Goal: Task Accomplishment & Management: Use online tool/utility

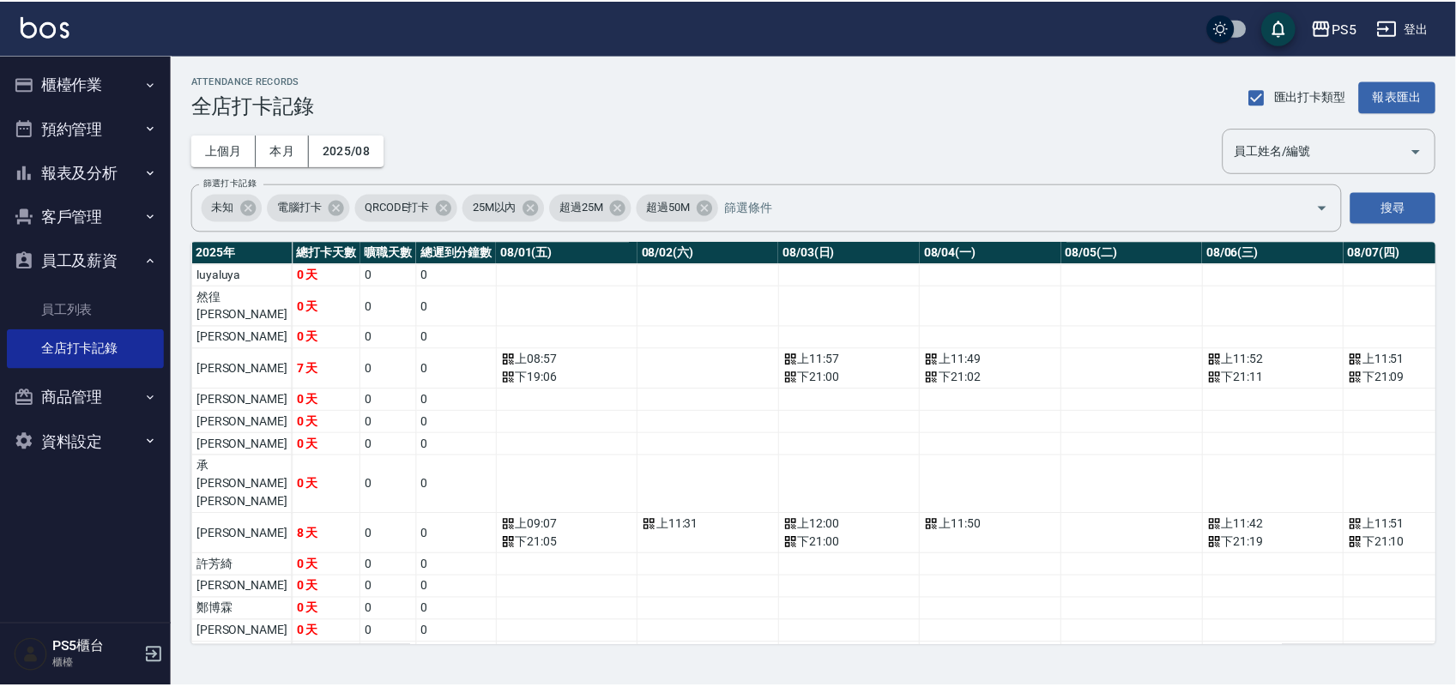
scroll to position [0, 1090]
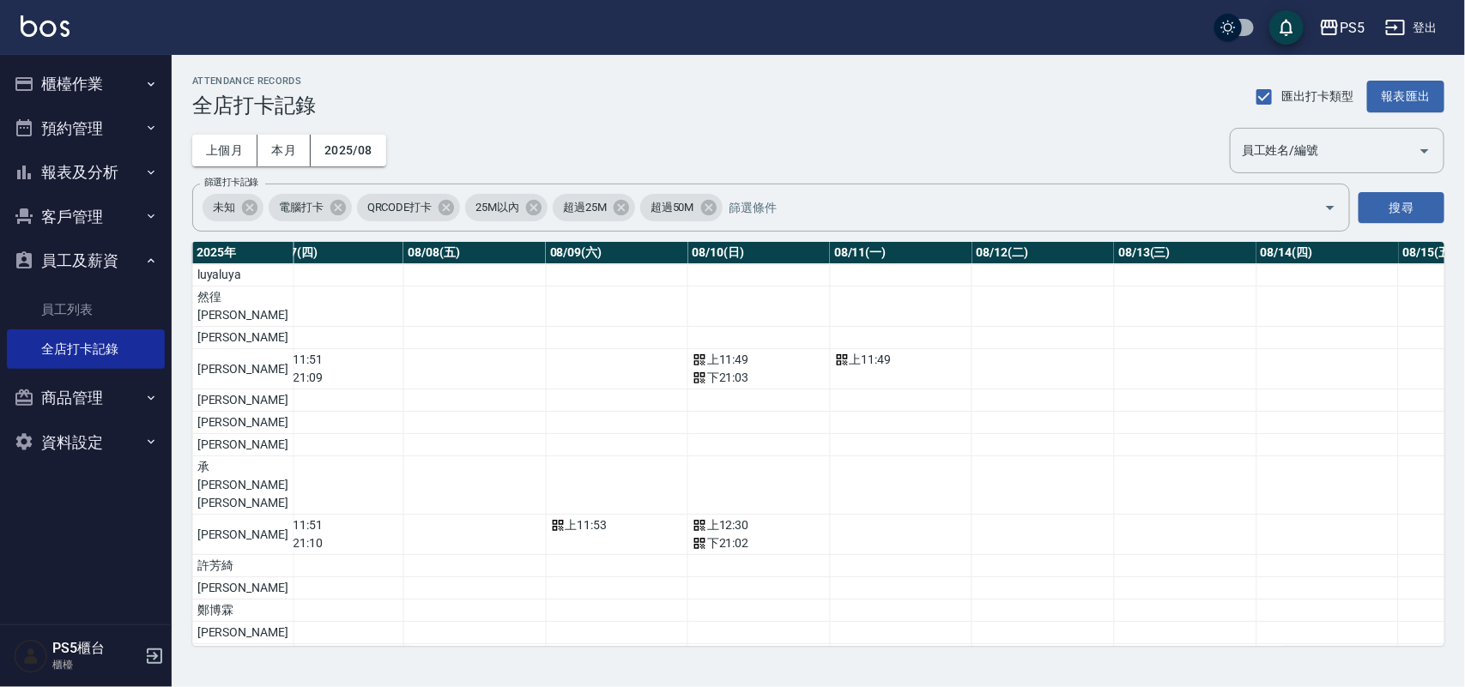
drag, startPoint x: 1, startPoint y: 359, endPoint x: 296, endPoint y: 160, distance: 355.5
click at [376, 103] on div "ATTENDANCE RECORDS 全店打卡記錄 匯出打卡類型 報表匯出" at bounding box center [818, 97] width 1252 height 42
click at [113, 247] on button "員工及薪資" at bounding box center [86, 261] width 158 height 45
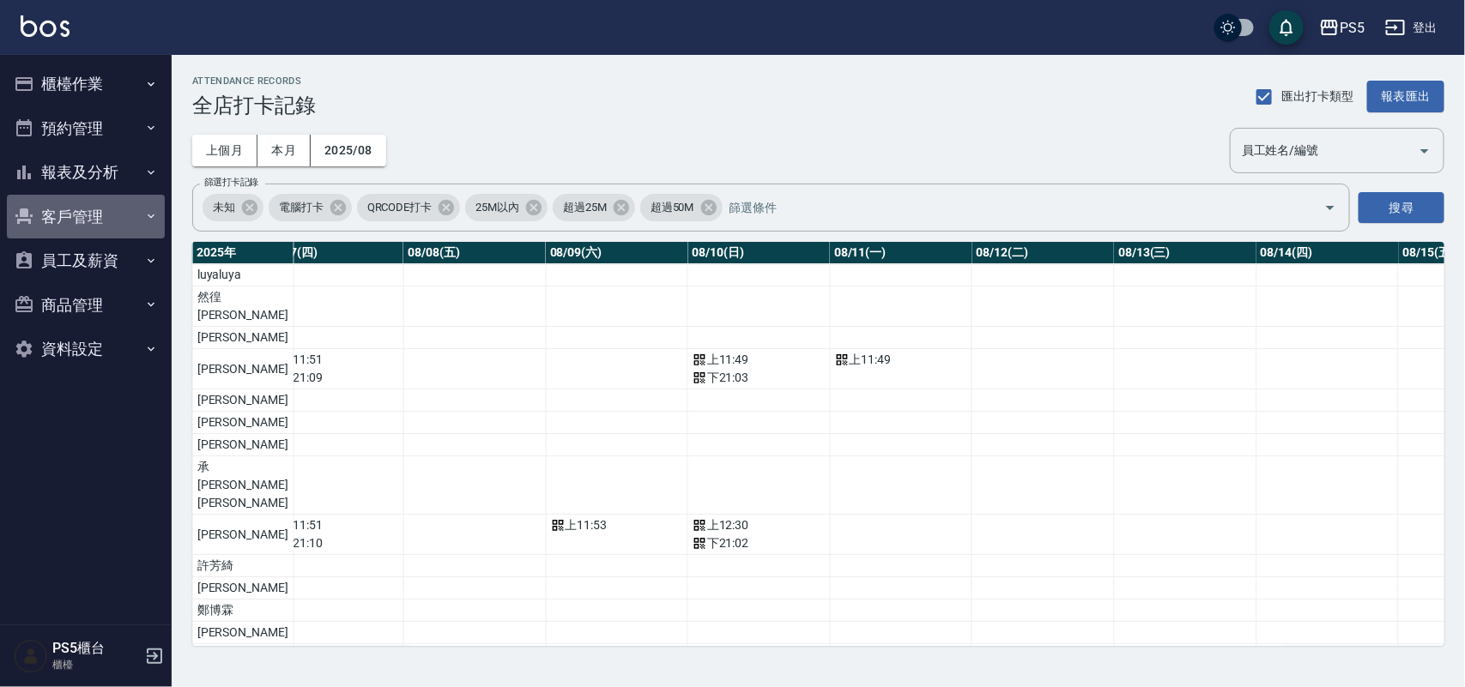
click at [130, 216] on button "客戶管理" at bounding box center [86, 217] width 158 height 45
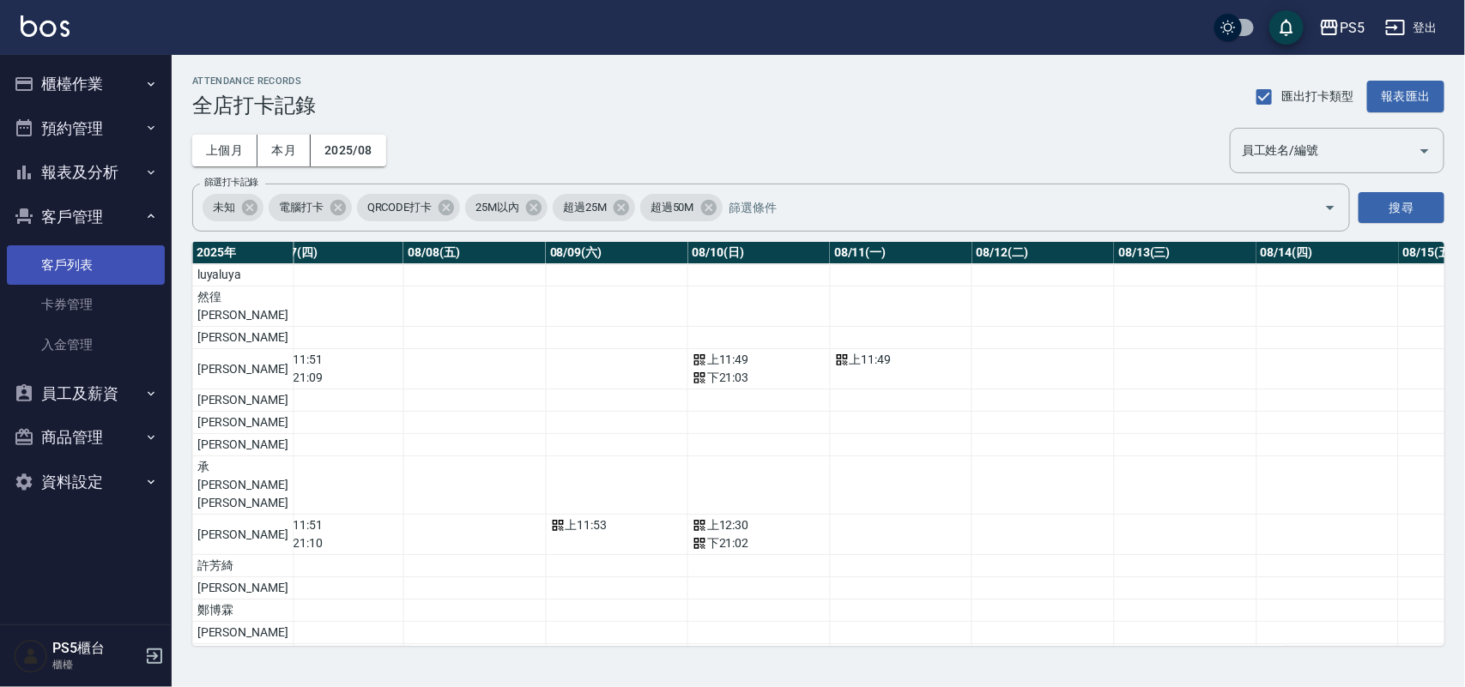
click at [127, 254] on link "客戶列表" at bounding box center [86, 264] width 158 height 39
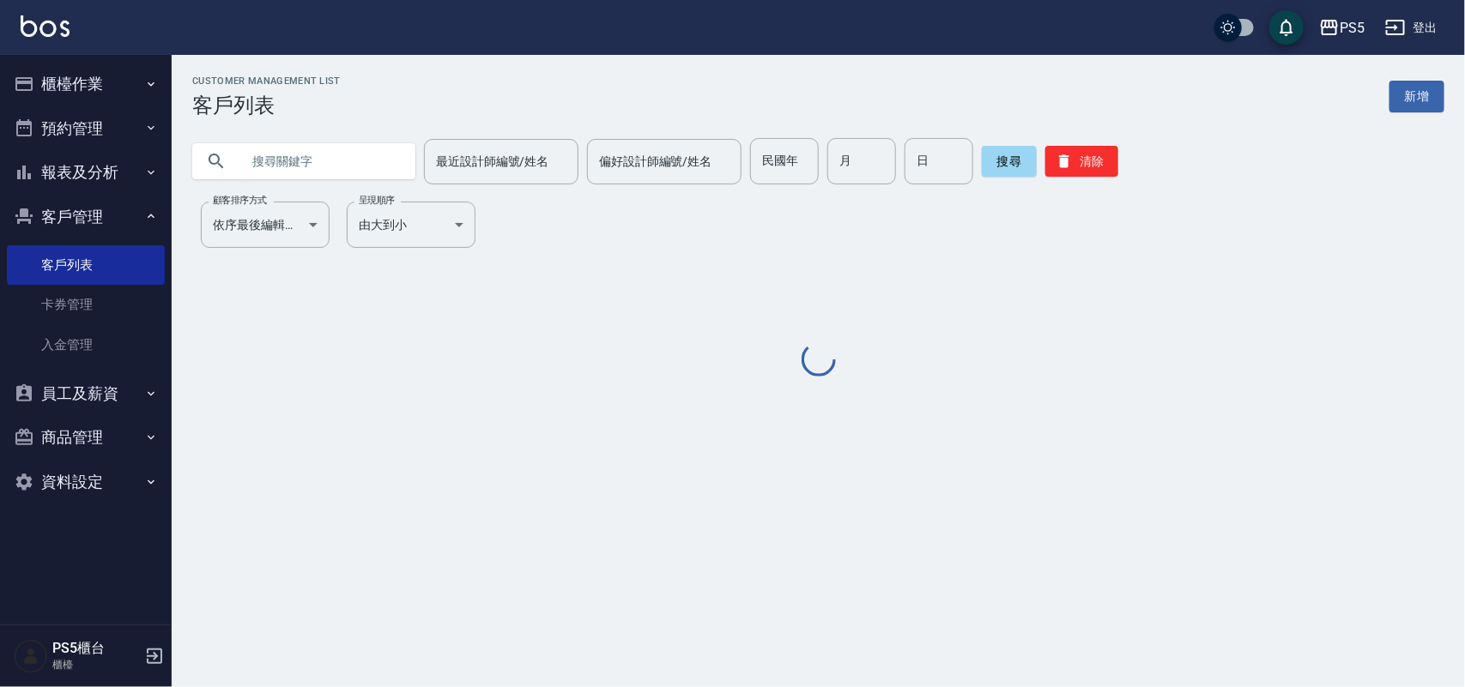
click at [352, 152] on input "text" at bounding box center [320, 161] width 161 height 46
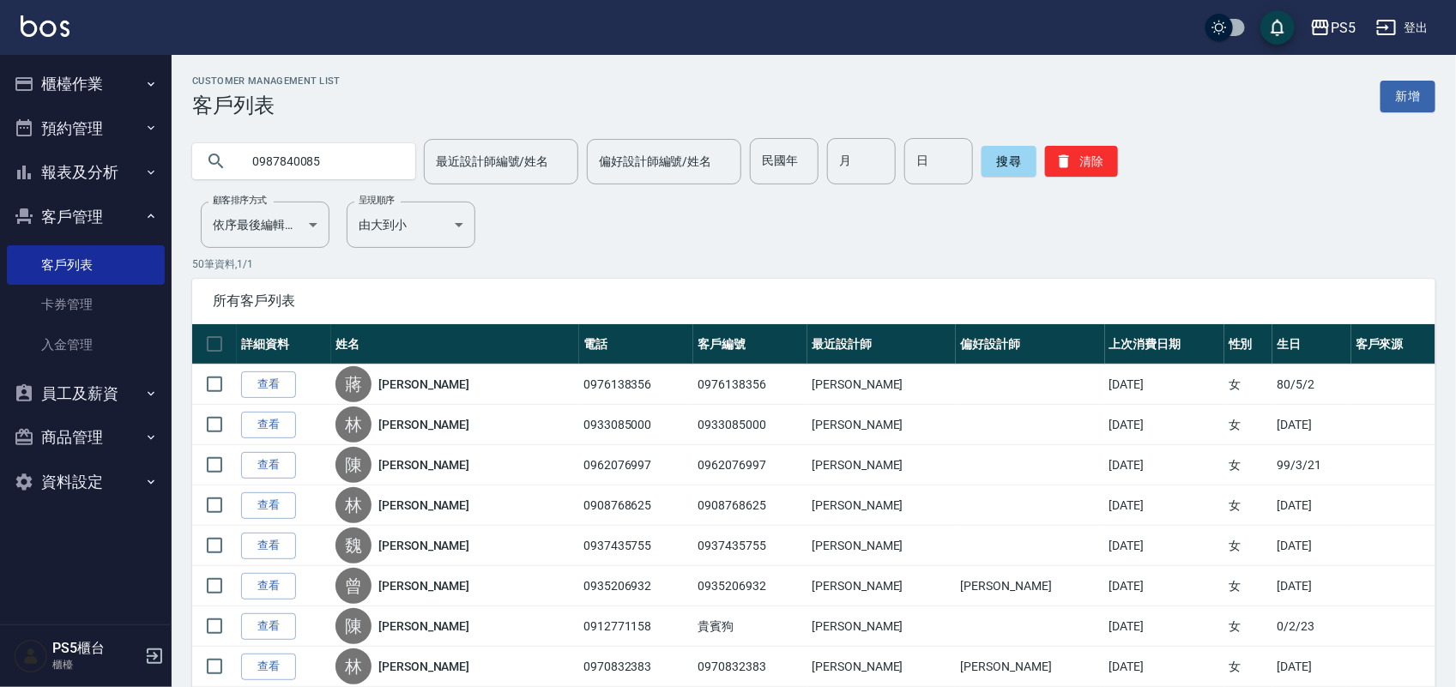
type input "0987840085"
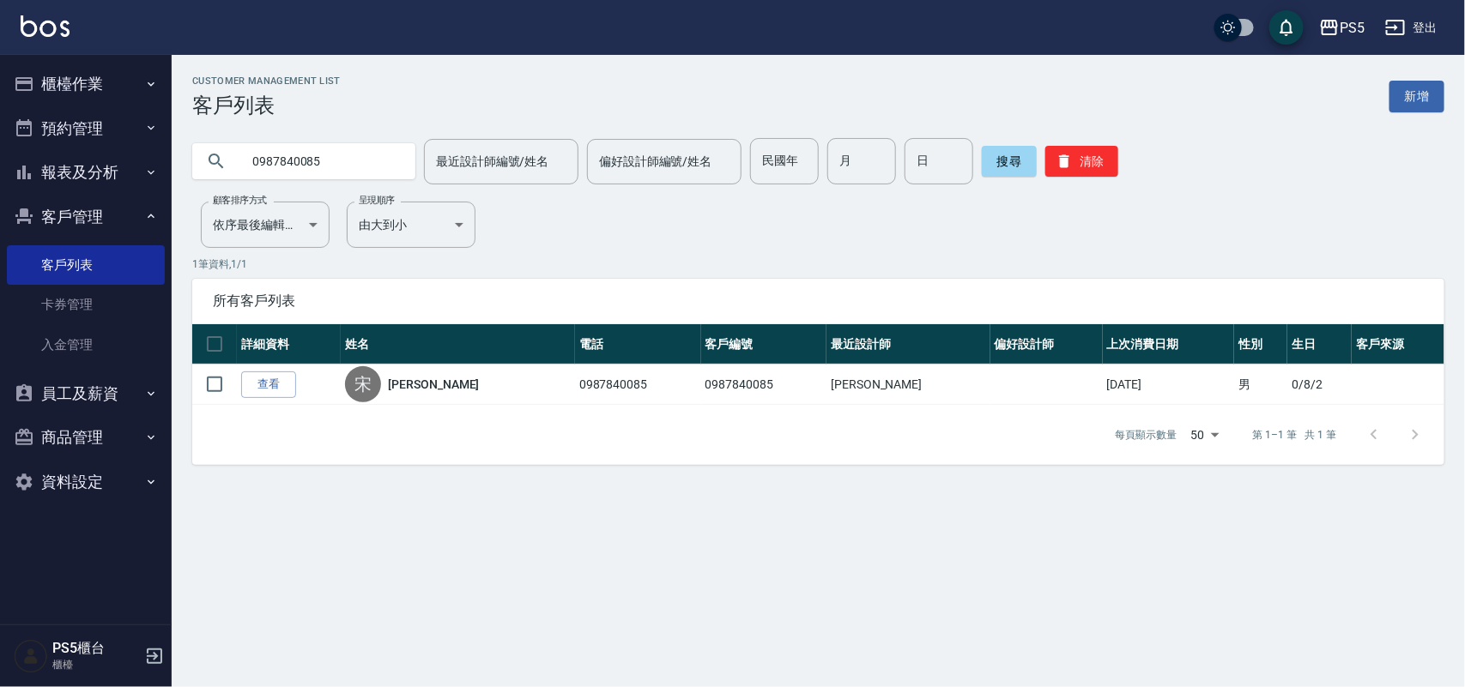
click at [272, 378] on link "查看" at bounding box center [268, 385] width 55 height 27
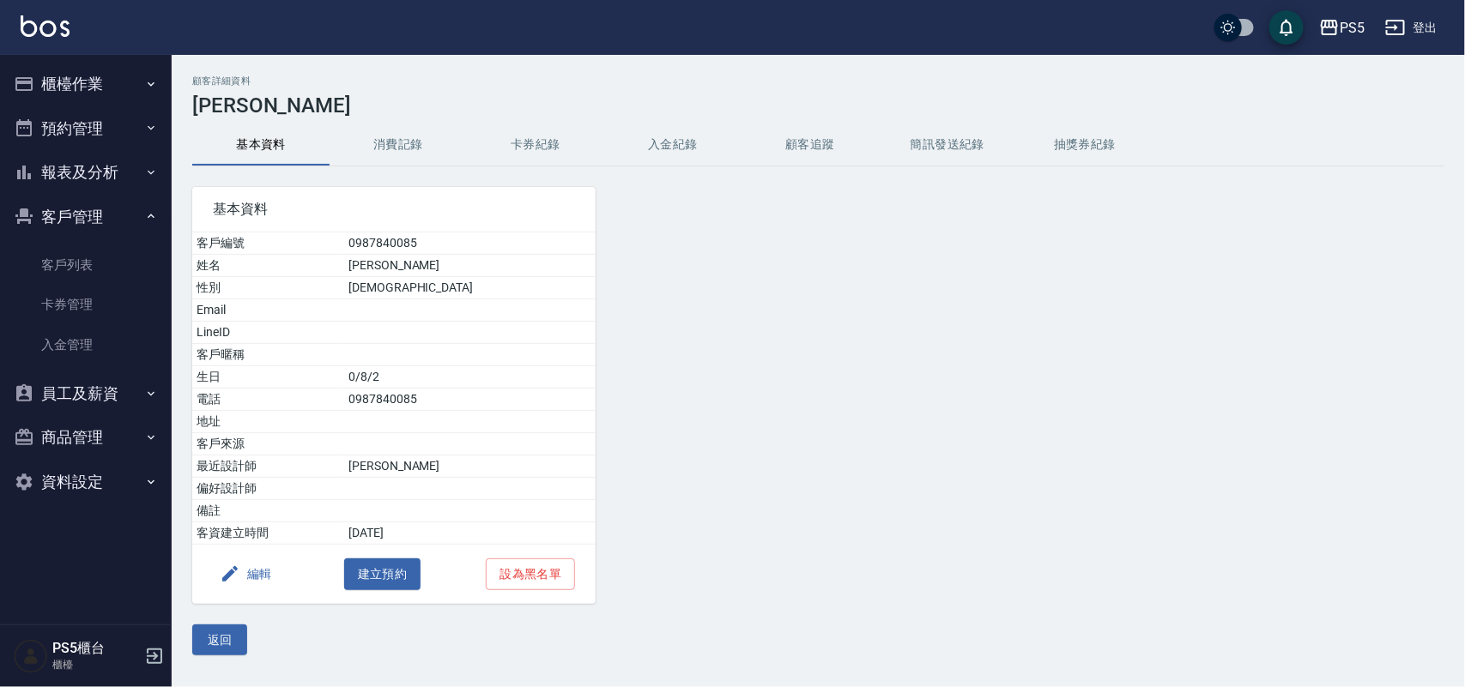
click at [388, 148] on button "消費記錄" at bounding box center [397, 144] width 137 height 41
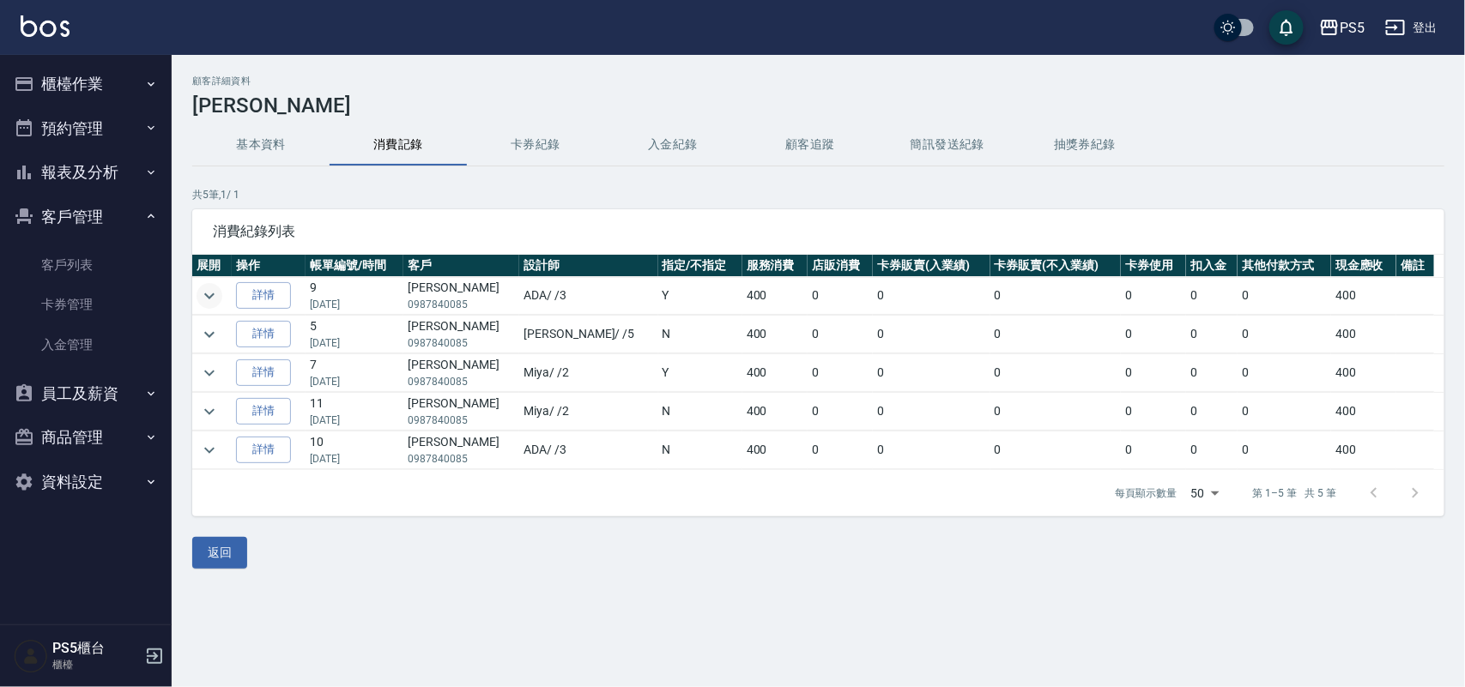
click at [208, 293] on icon "expand row" at bounding box center [209, 296] width 21 height 21
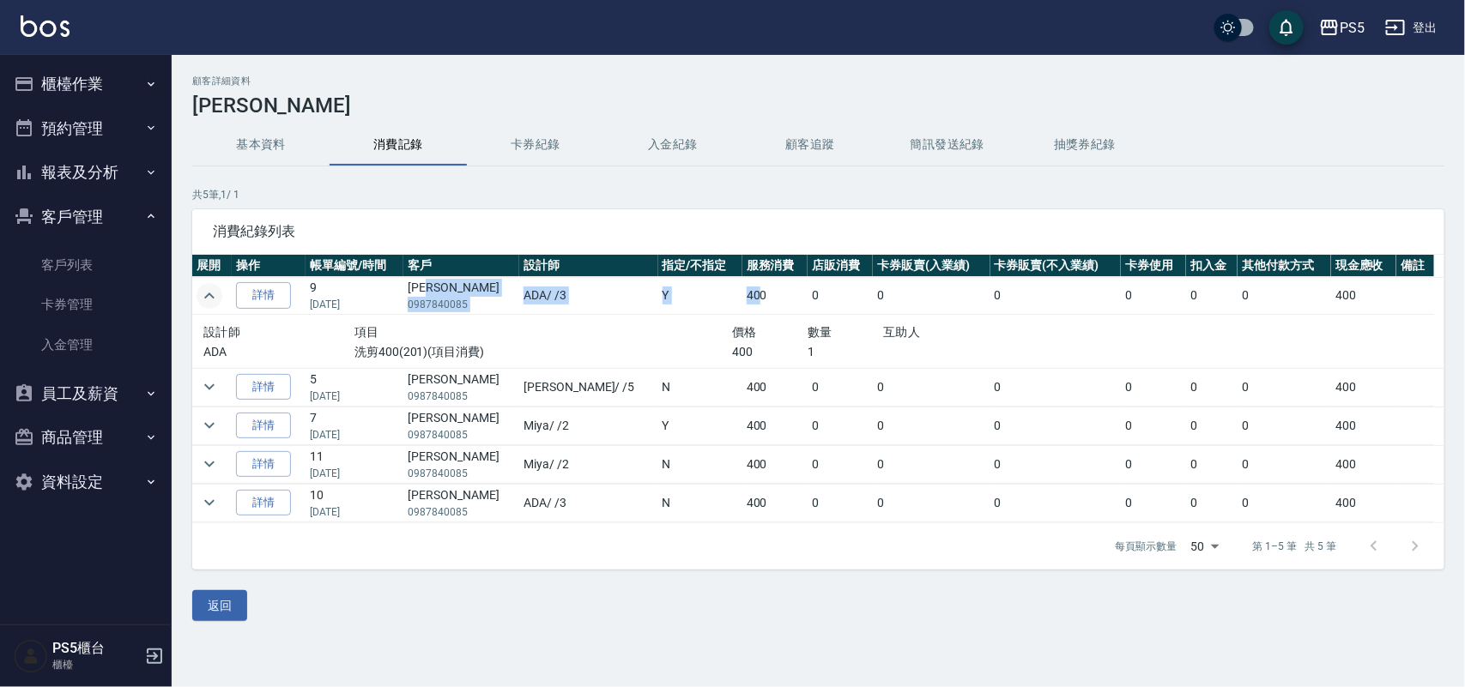
drag, startPoint x: 506, startPoint y: 292, endPoint x: 691, endPoint y: 288, distance: 184.5
click at [691, 288] on tr "詳情 9 [DATE] [PERSON_NAME]0987840085 ADA / /3 Y 400 0 0 0 0 0 0 400" at bounding box center [818, 296] width 1252 height 38
click at [689, 200] on p "共 5 筆, 1 / 1" at bounding box center [818, 194] width 1252 height 15
drag, startPoint x: 511, startPoint y: 293, endPoint x: 624, endPoint y: 288, distance: 112.5
click at [623, 292] on tr "詳情 9 [DATE] [PERSON_NAME]0987840085 ADA / /3 Y 400 0 0 0 0 0 0 400" at bounding box center [818, 296] width 1252 height 38
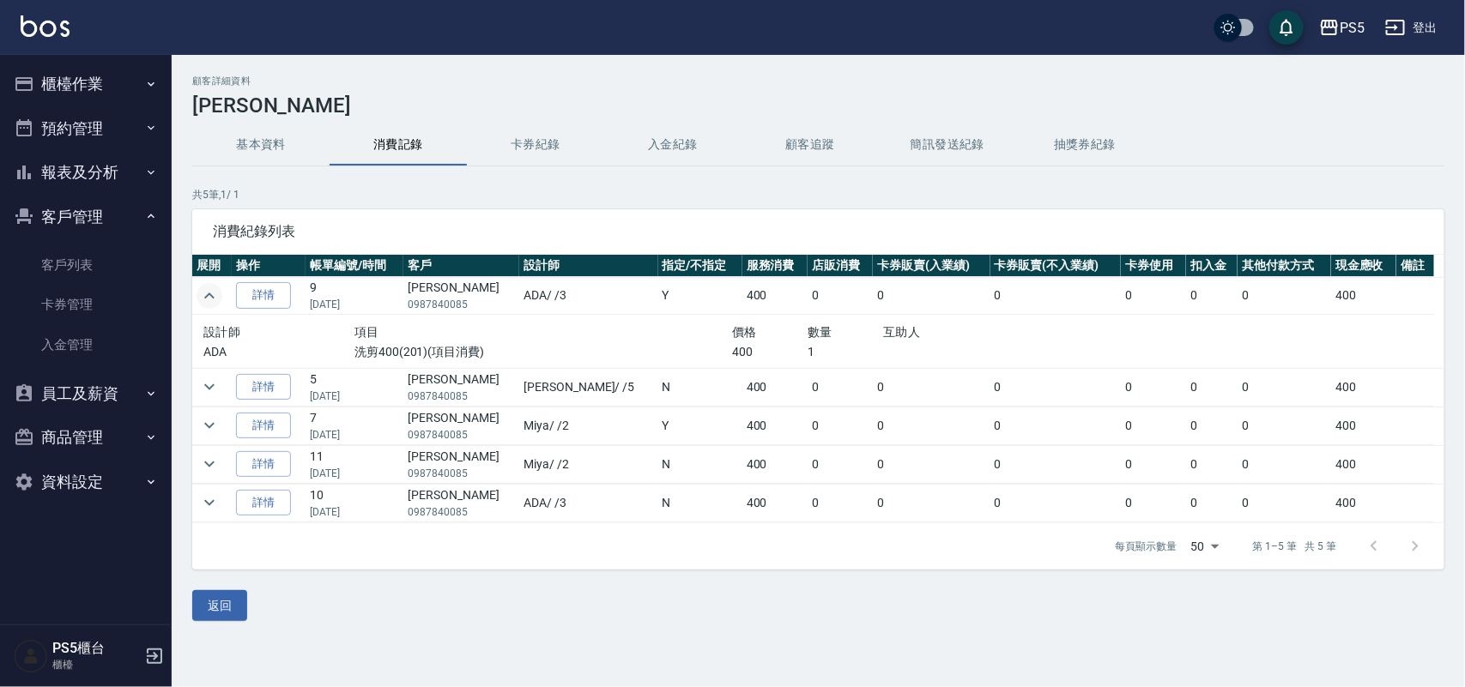
click at [613, 196] on p "共 5 筆, 1 / 1" at bounding box center [818, 194] width 1252 height 15
drag, startPoint x: 508, startPoint y: 296, endPoint x: 614, endPoint y: 293, distance: 106.4
click at [614, 293] on tr "詳情 9 [DATE] [PERSON_NAME]0987840085 ADA / /3 Y 400 0 0 0 0 0 0 400" at bounding box center [818, 296] width 1252 height 38
click at [626, 211] on div "消費紀錄列表" at bounding box center [818, 231] width 1252 height 45
drag, startPoint x: 515, startPoint y: 293, endPoint x: 576, endPoint y: 281, distance: 62.3
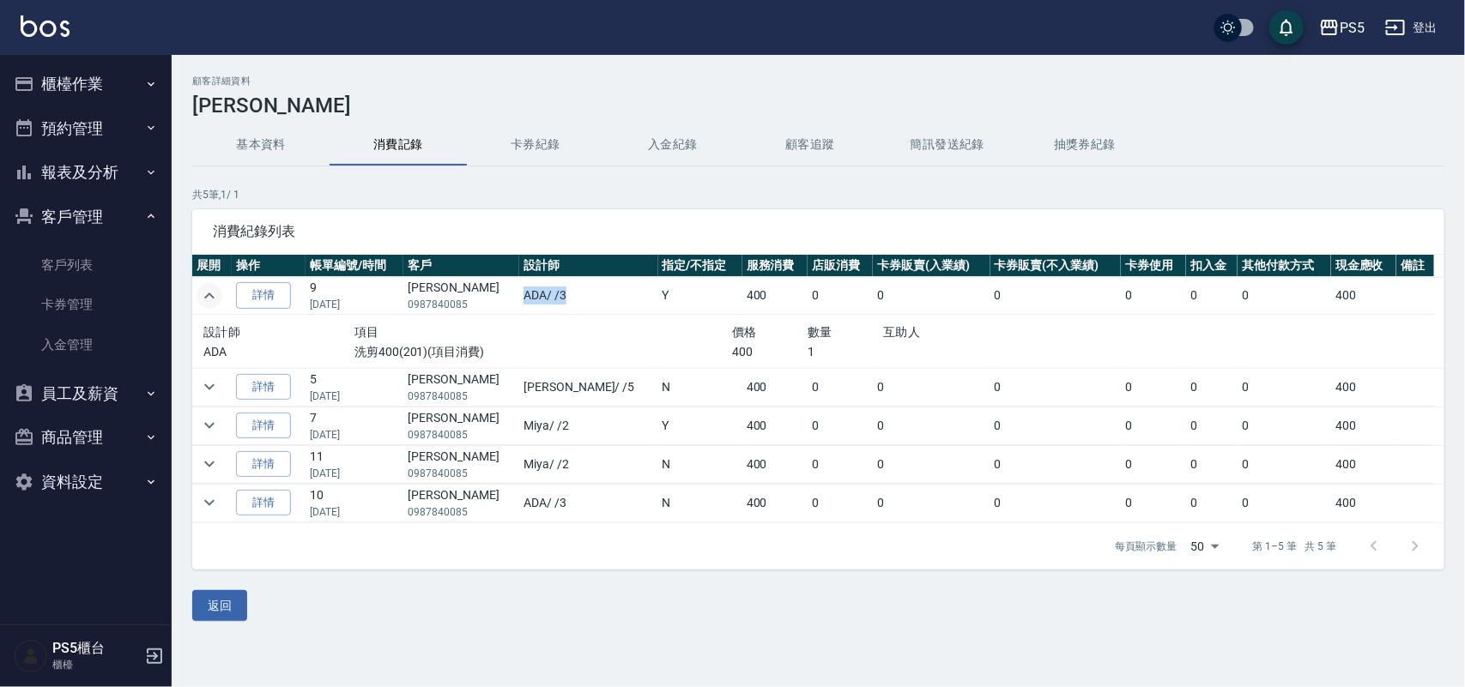
click at [568, 297] on td "ADA / /3" at bounding box center [588, 296] width 138 height 38
click at [619, 219] on div "消費紀錄列表" at bounding box center [818, 231] width 1252 height 45
drag, startPoint x: 434, startPoint y: 283, endPoint x: 547, endPoint y: 280, distance: 112.5
click at [547, 279] on tr "詳情 9 [DATE] [PERSON_NAME]0987840085 ADA / /3 Y 400 0 0 0 0 0 0 400" at bounding box center [818, 296] width 1252 height 38
click at [566, 207] on div "共 5 筆, 1 / 1 消費紀錄列表 展開 操作 帳單編號/時間 客戶 設計師 指定/不指定 服務消費 店販消費 卡券販賣(入業績) 卡券販賣(不入業績) …" at bounding box center [818, 378] width 1252 height 383
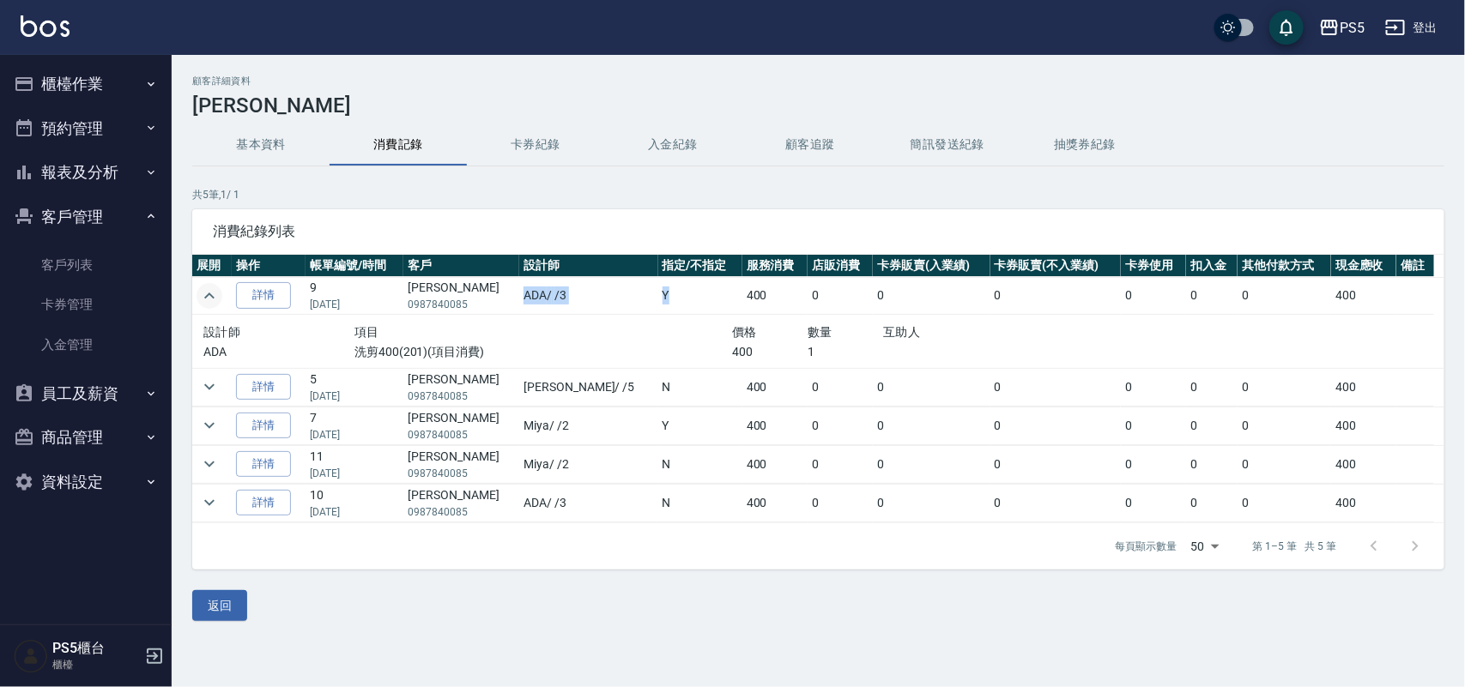
drag, startPoint x: 513, startPoint y: 296, endPoint x: 589, endPoint y: 284, distance: 77.3
click at [589, 284] on tr "詳情 9 [DATE] [PERSON_NAME]0987840085 ADA / /3 Y 400 0 0 0 0 0 0 400" at bounding box center [818, 296] width 1252 height 38
click at [597, 191] on p "共 5 筆, 1 / 1" at bounding box center [818, 194] width 1252 height 15
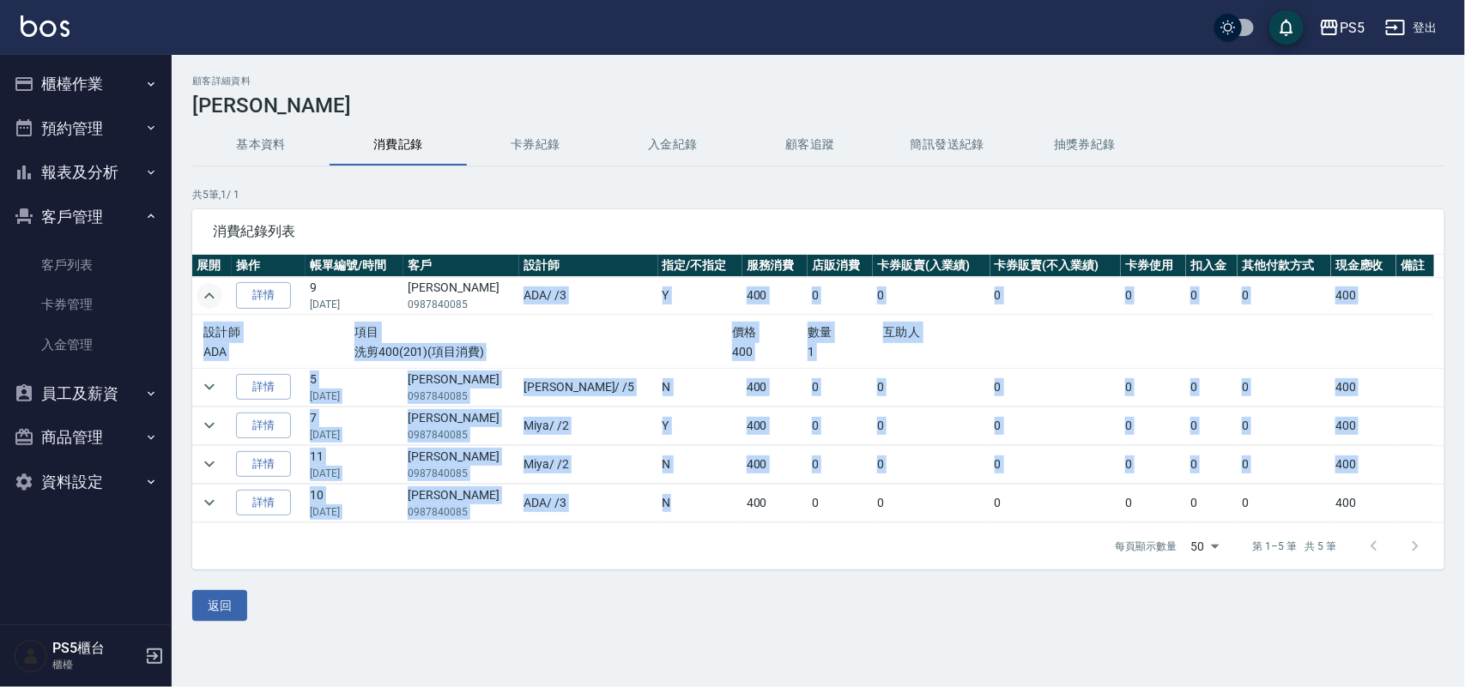
drag, startPoint x: 511, startPoint y: 289, endPoint x: 595, endPoint y: 503, distance: 229.6
click at [595, 503] on tbody "詳情 9 [DATE] [PERSON_NAME]0987840085 ADA / /3 Y 400 0 0 0 0 0 0 400 設計師 項目 價格 數量…" at bounding box center [818, 400] width 1252 height 246
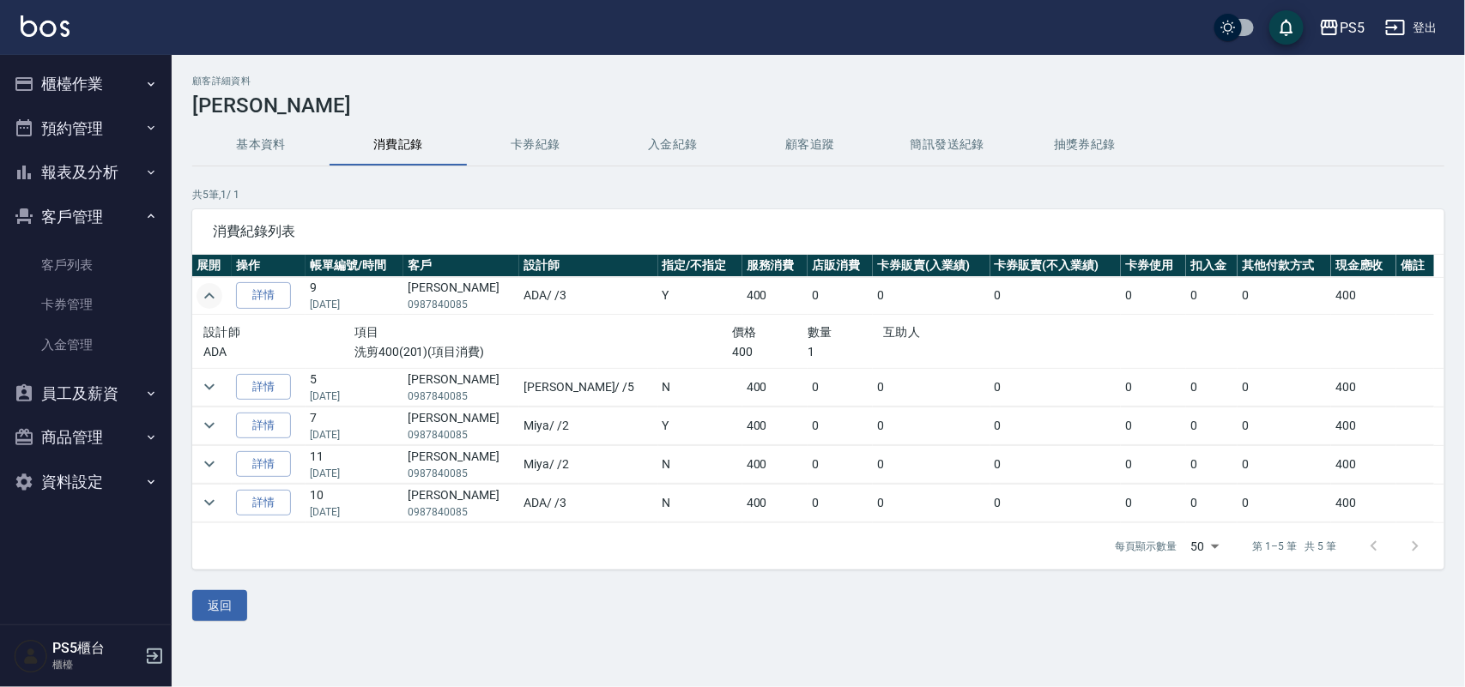
click at [584, 533] on div "每頁顯示數量 50 50 第 1–5 筆 共 5 筆" at bounding box center [818, 546] width 1252 height 46
click at [200, 293] on icon "expand row" at bounding box center [209, 296] width 21 height 21
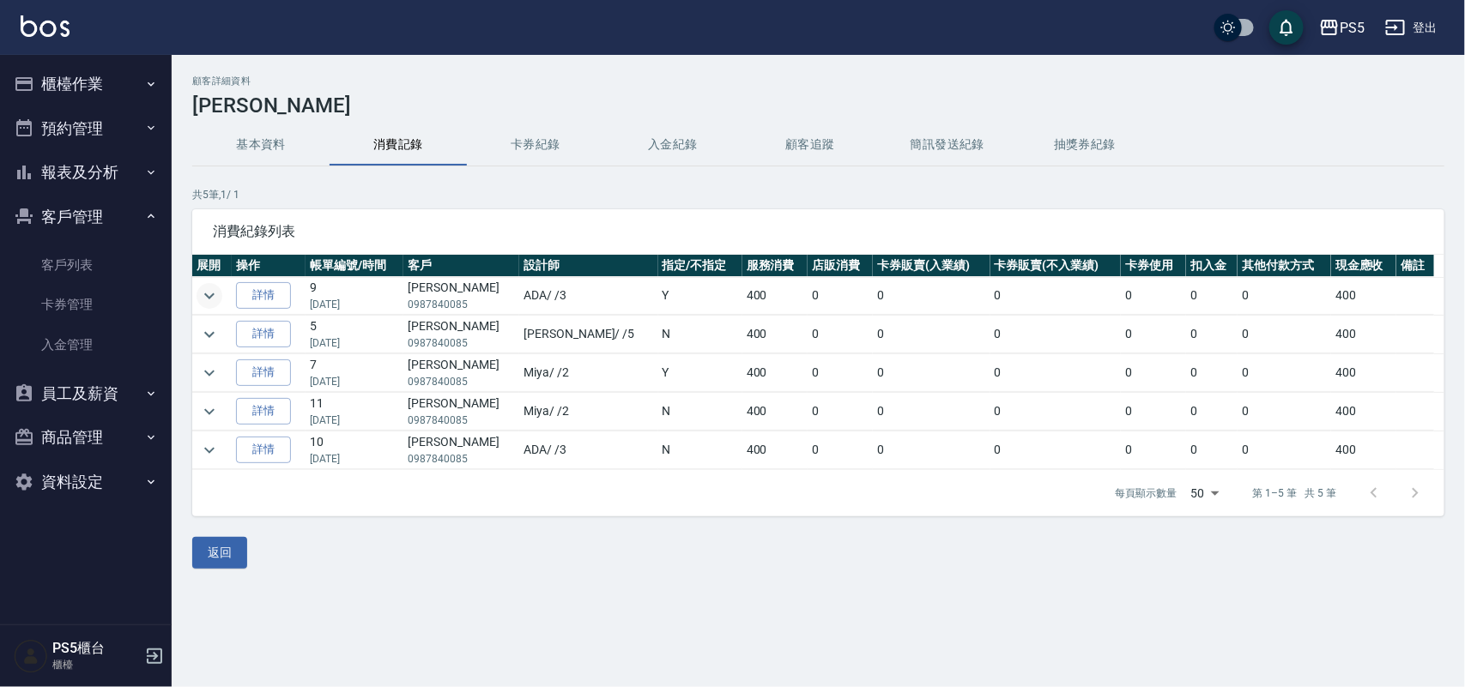
click at [133, 58] on ul "櫃檯作業 打帳單 帳單列表 掛單列表 座位開單 營業儀表板 現金收支登錄 材料自購登錄 每日結帳 排班表 掃碼打卡 預約管理 預約管理 單日預約紀錄 單週預約…" at bounding box center [86, 283] width 158 height 456
click at [118, 76] on button "櫃檯作業" at bounding box center [86, 84] width 158 height 45
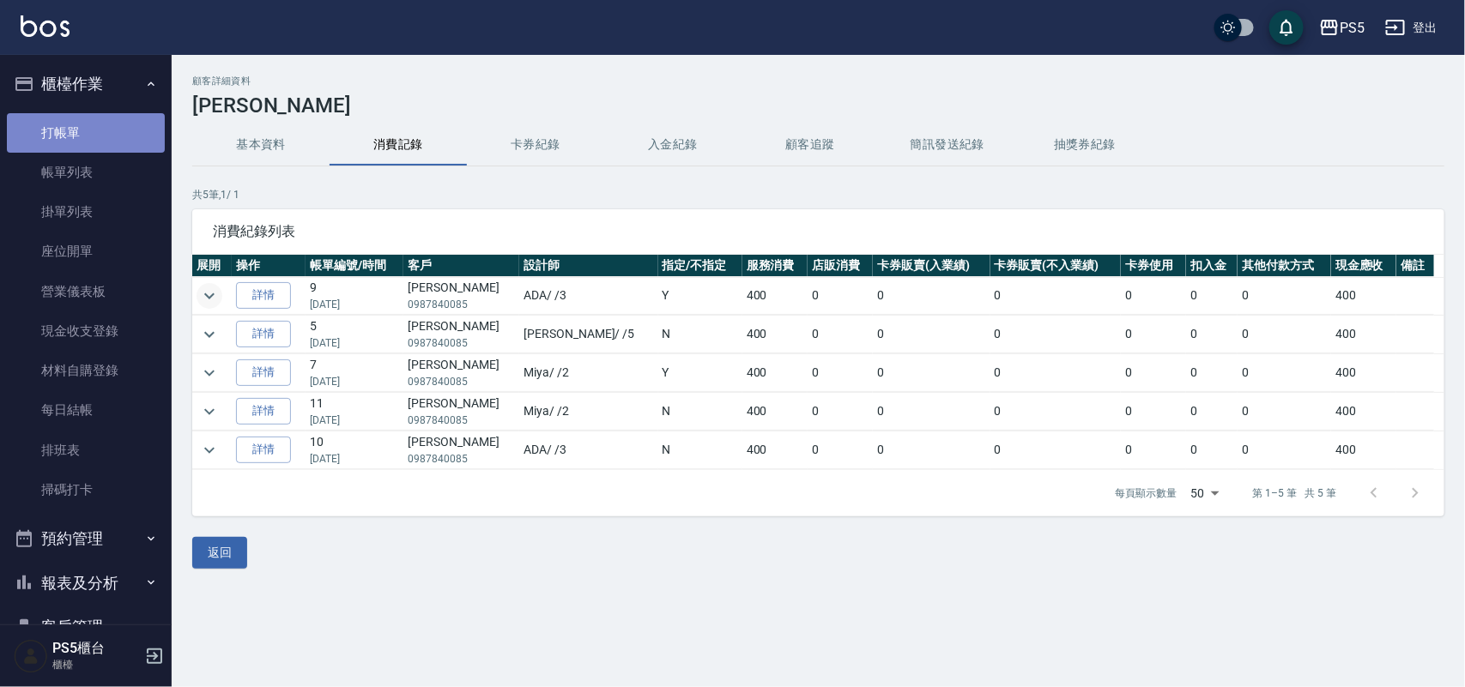
click at [94, 127] on link "打帳單" at bounding box center [86, 132] width 158 height 39
